Goal: Navigation & Orientation: Go to known website

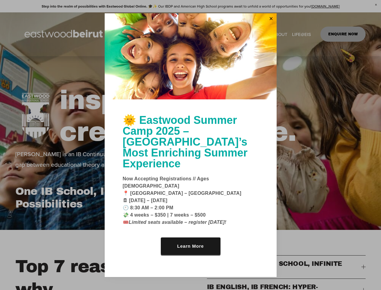
click at [271, 24] on link "Close" at bounding box center [271, 19] width 9 height 10
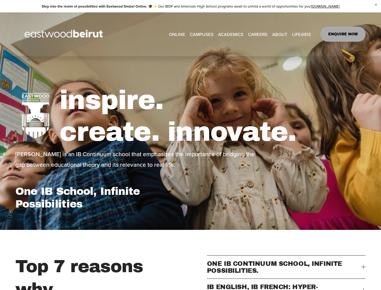
click at [191, 65] on div "inspire. create. innovate. [PERSON_NAME] is an IB Continuum school that emphasi…" at bounding box center [190, 143] width 381 height 174
